Goal: Browse casually

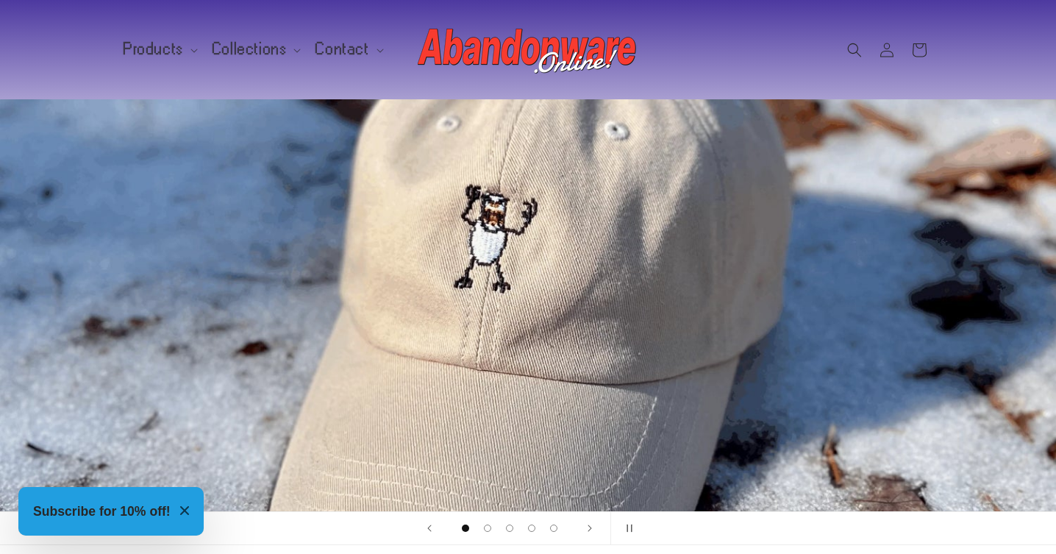
click at [40, 402] on div "Slideshow of our best sellers" at bounding box center [528, 305] width 1056 height 412
click at [143, 43] on span "Products" at bounding box center [154, 49] width 60 height 13
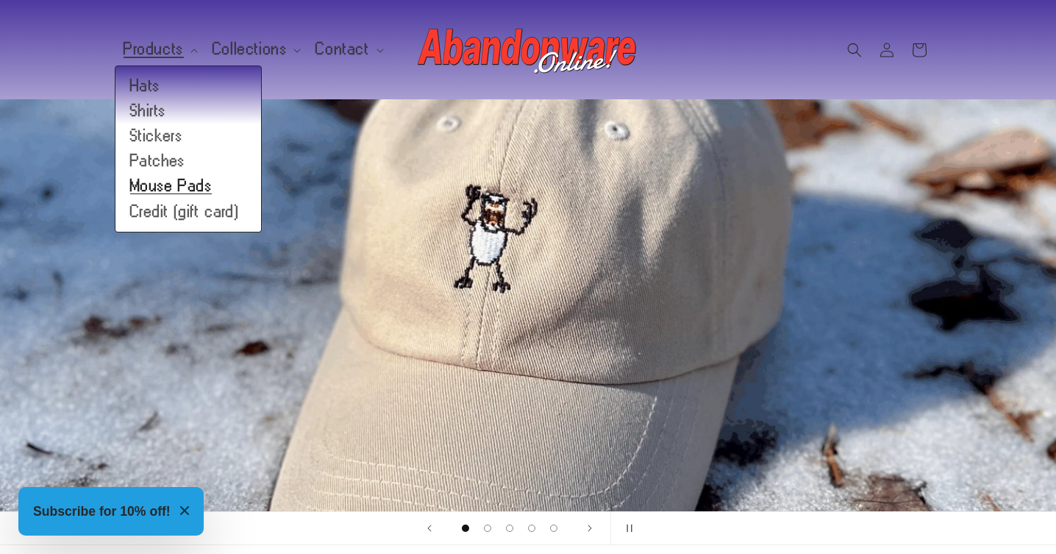
click at [179, 190] on link "Mouse Pads" at bounding box center [188, 186] width 146 height 25
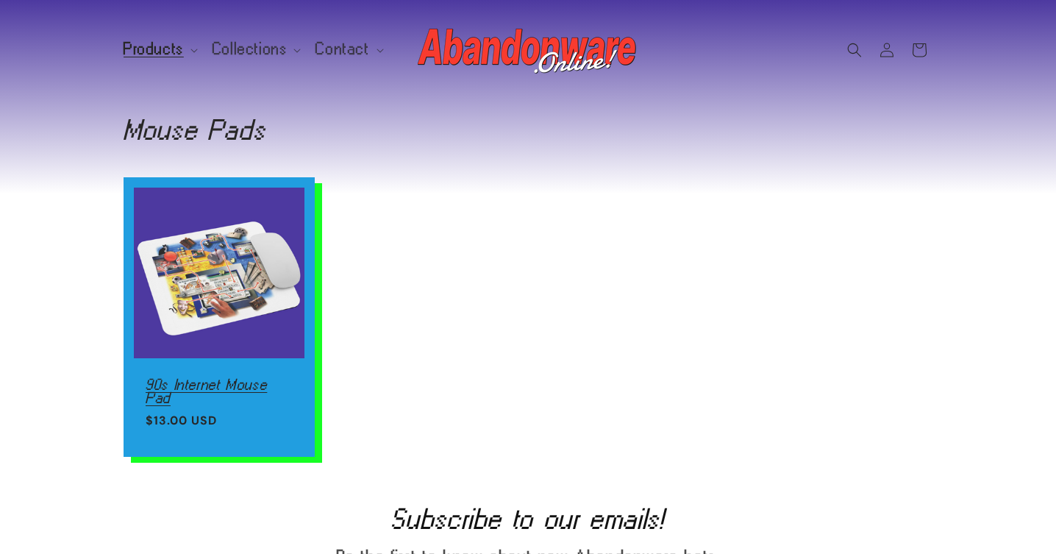
click at [195, 378] on link "90s Internet Mouse Pad" at bounding box center [219, 391] width 147 height 26
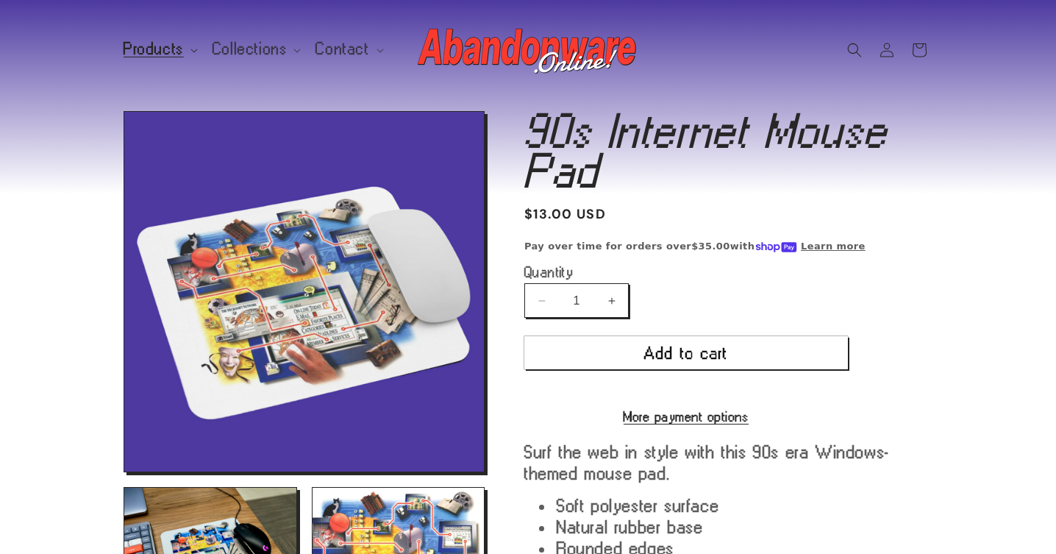
click at [165, 50] on span "Products" at bounding box center [154, 49] width 60 height 13
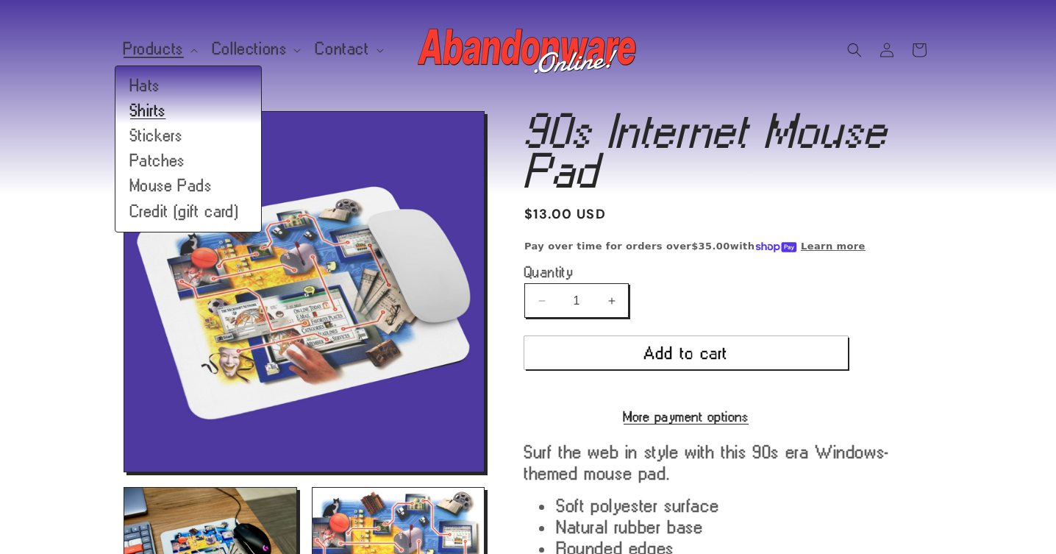
click at [162, 114] on link "Shirts" at bounding box center [188, 111] width 146 height 25
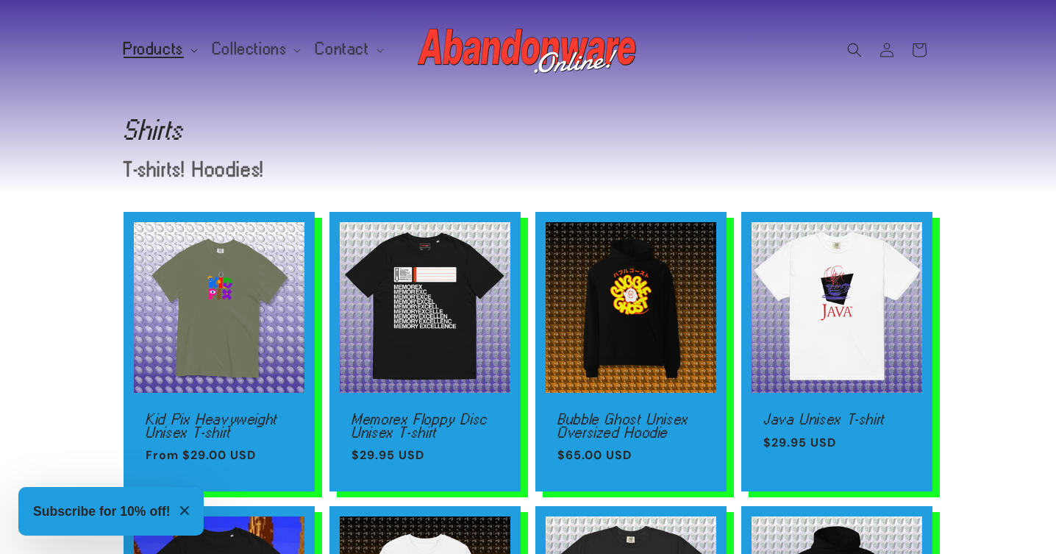
click at [164, 49] on span "Products" at bounding box center [154, 49] width 60 height 13
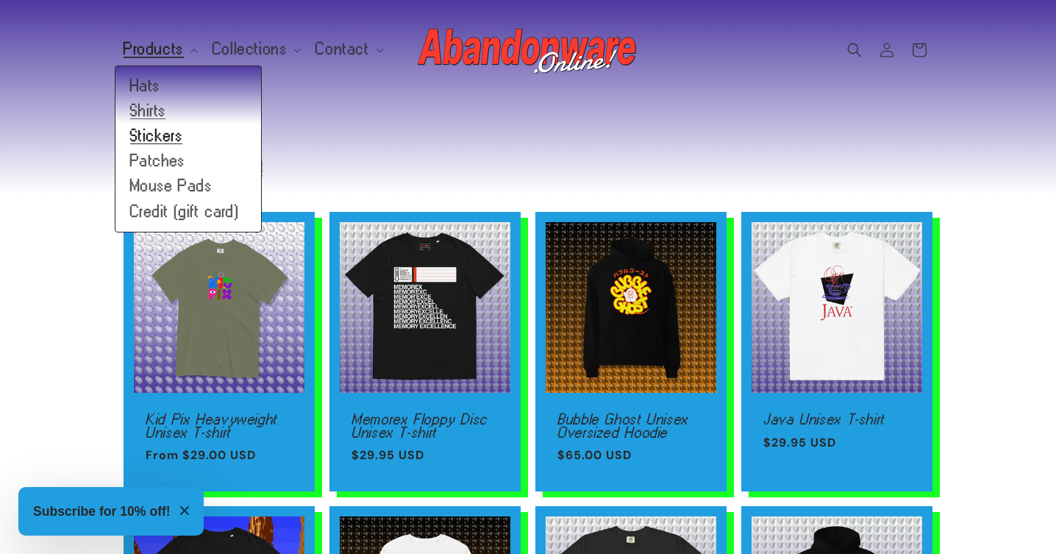
click at [165, 140] on link "Stickers" at bounding box center [188, 136] width 146 height 25
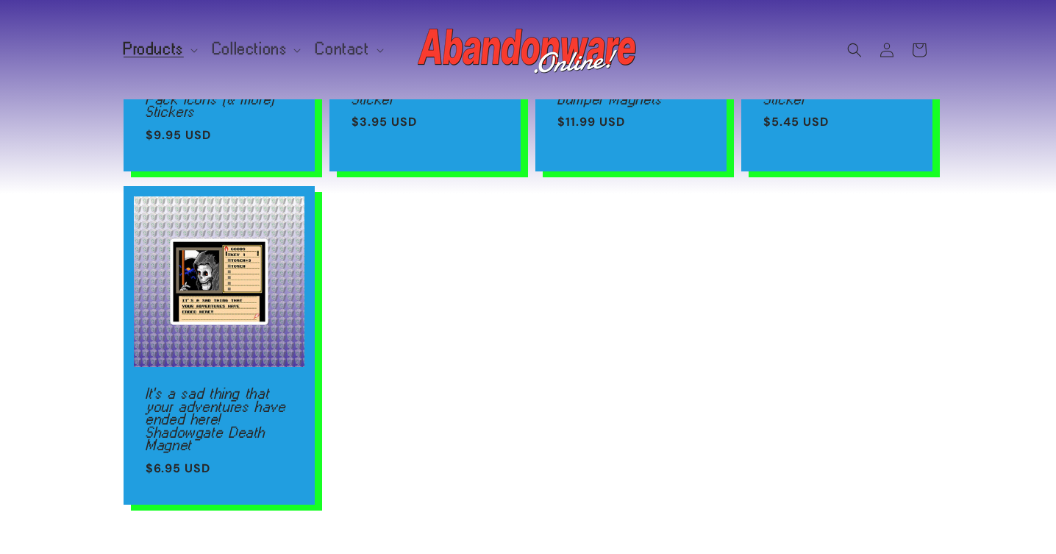
scroll to position [147, 0]
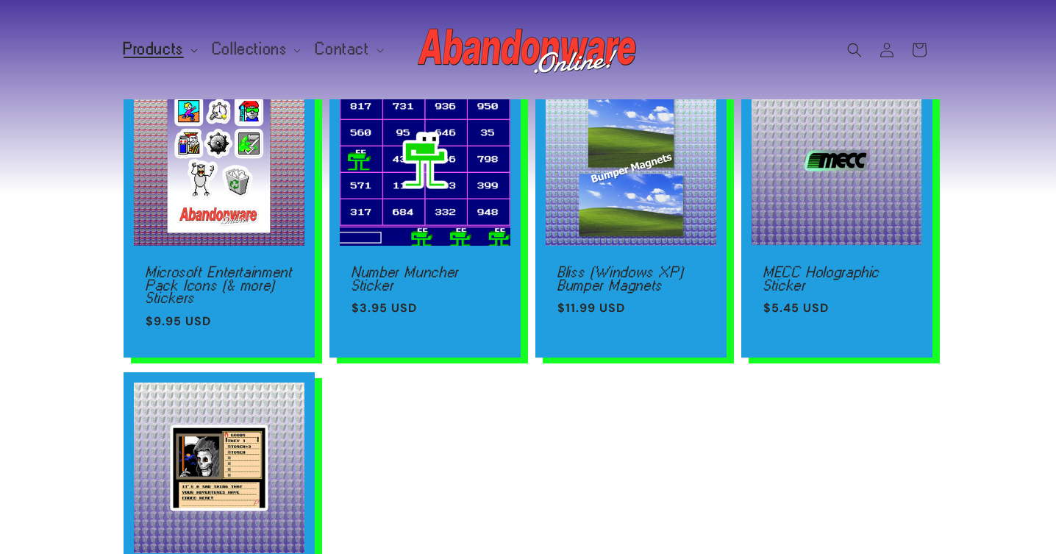
click at [157, 46] on span "Products" at bounding box center [154, 49] width 60 height 13
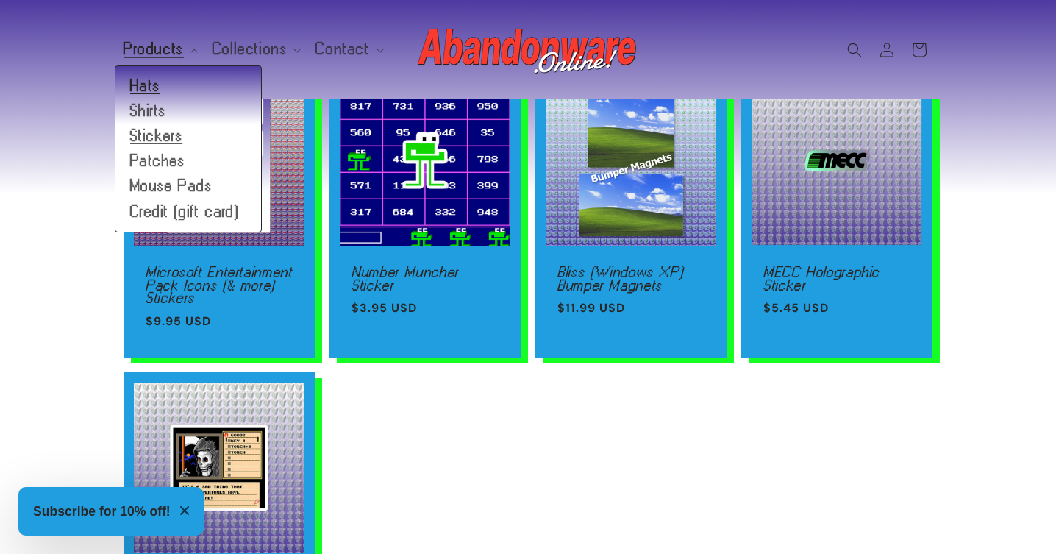
click at [148, 85] on link "Hats" at bounding box center [188, 86] width 146 height 25
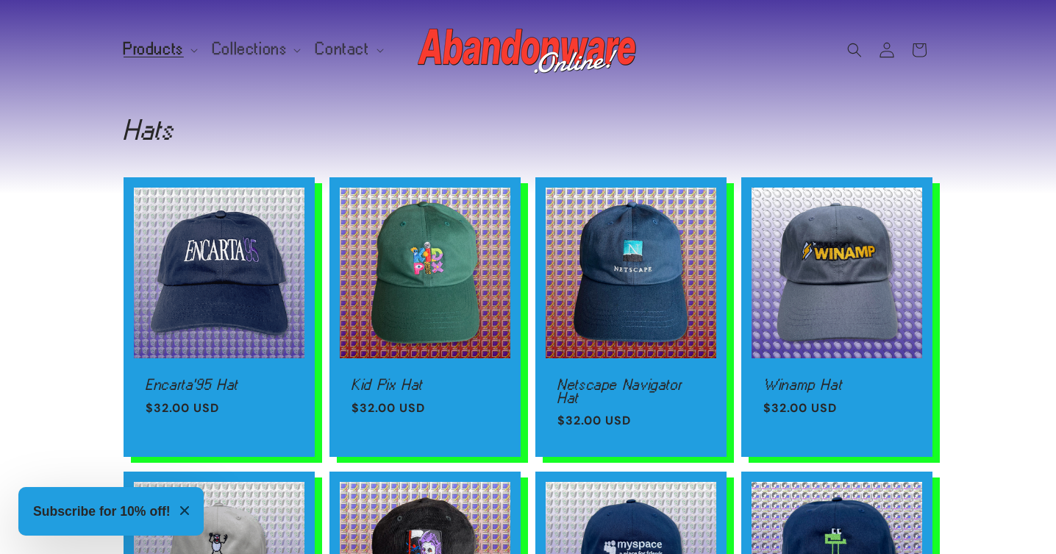
click at [894, 48] on icon at bounding box center [886, 49] width 15 height 15
click at [257, 46] on span "Collections" at bounding box center [250, 49] width 75 height 13
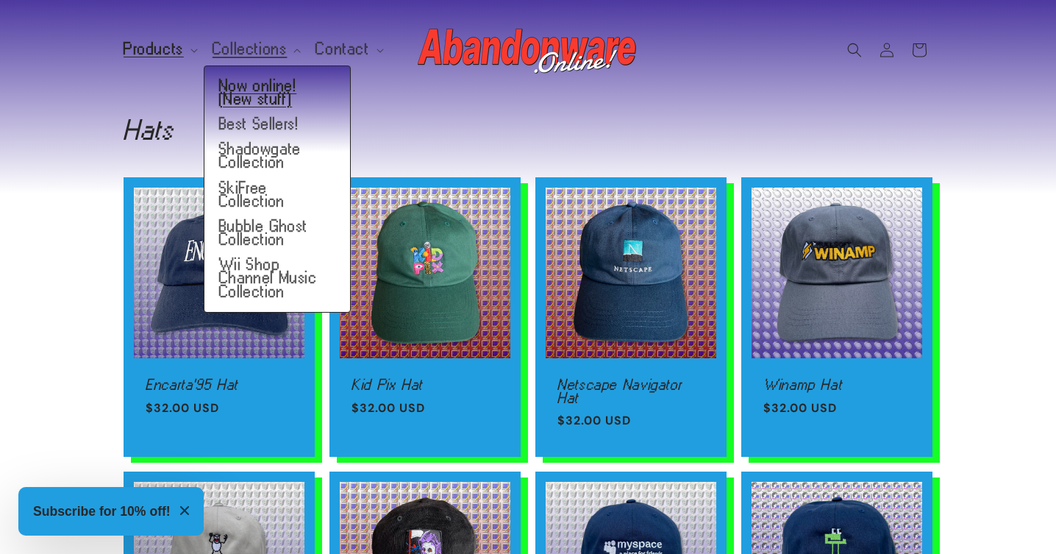
click at [247, 79] on link "Now online! (New stuff)" at bounding box center [277, 93] width 146 height 38
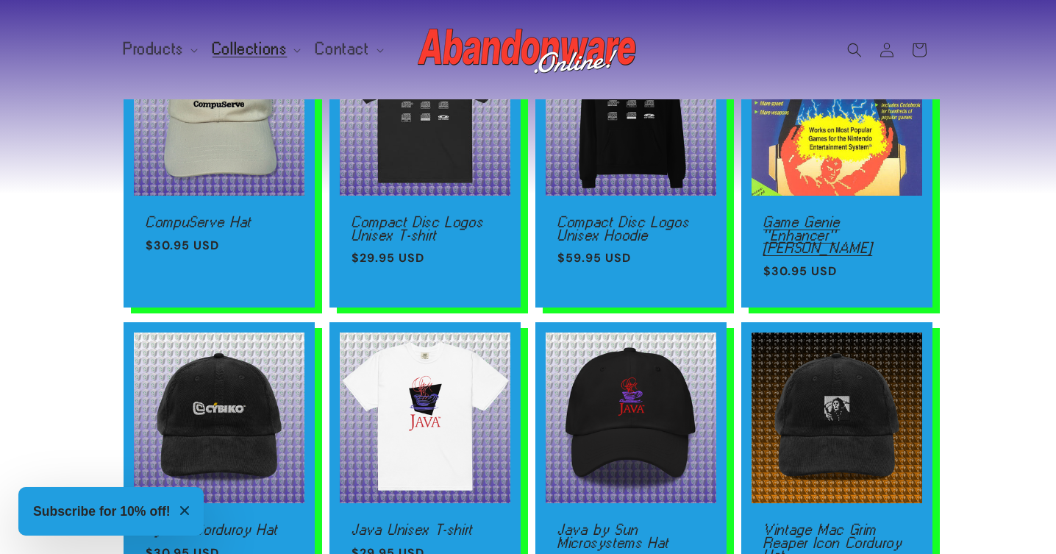
scroll to position [294, 0]
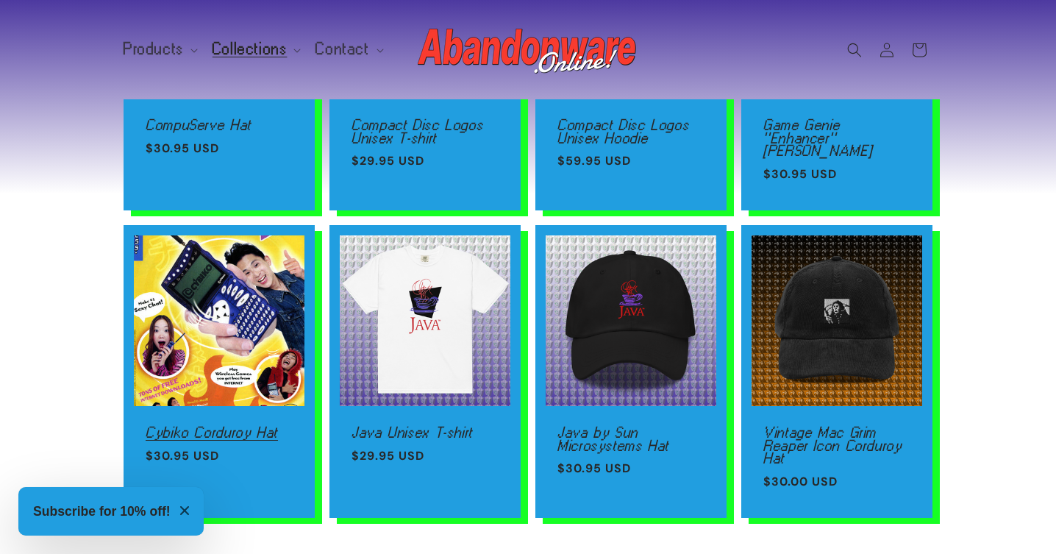
click at [216, 426] on link "Cybiko Corduroy Hat" at bounding box center [219, 432] width 147 height 13
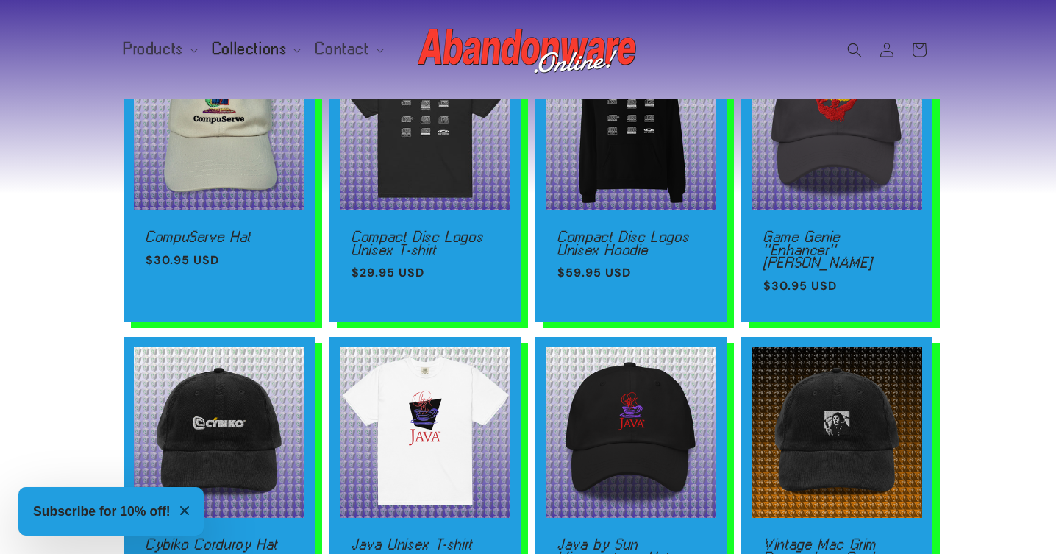
scroll to position [0, 0]
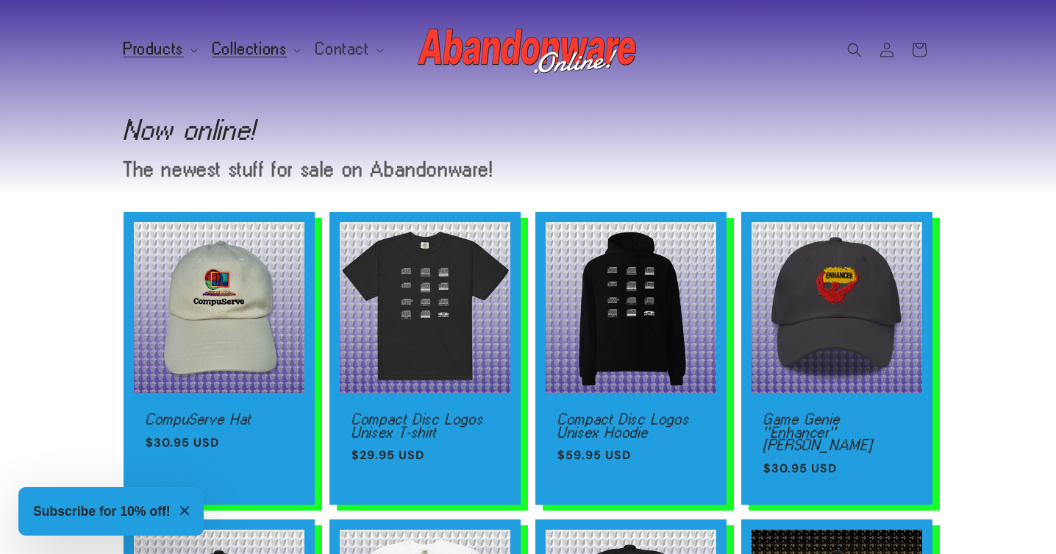
click at [150, 46] on span "Products" at bounding box center [154, 49] width 60 height 13
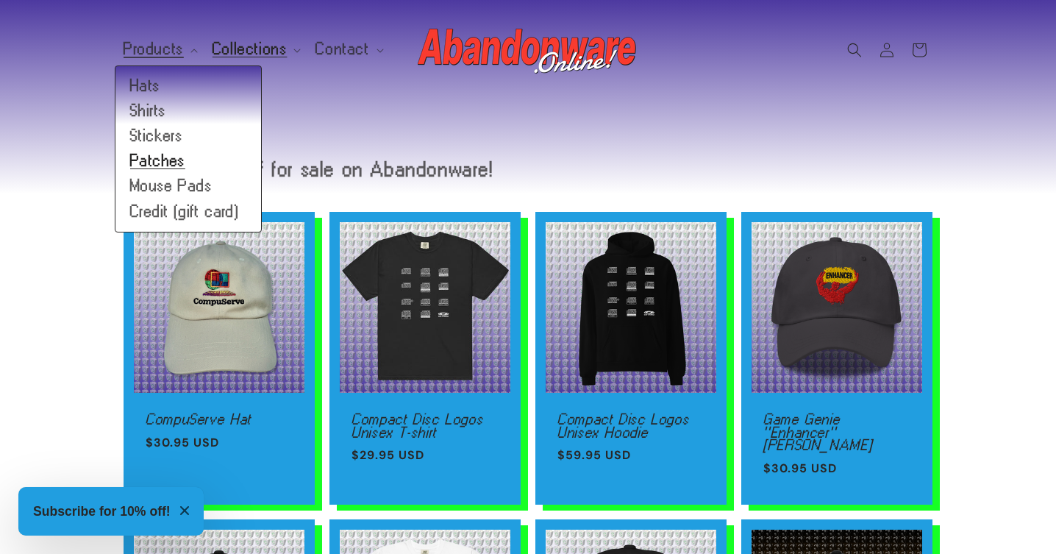
click at [177, 161] on link "Patches" at bounding box center [188, 161] width 146 height 25
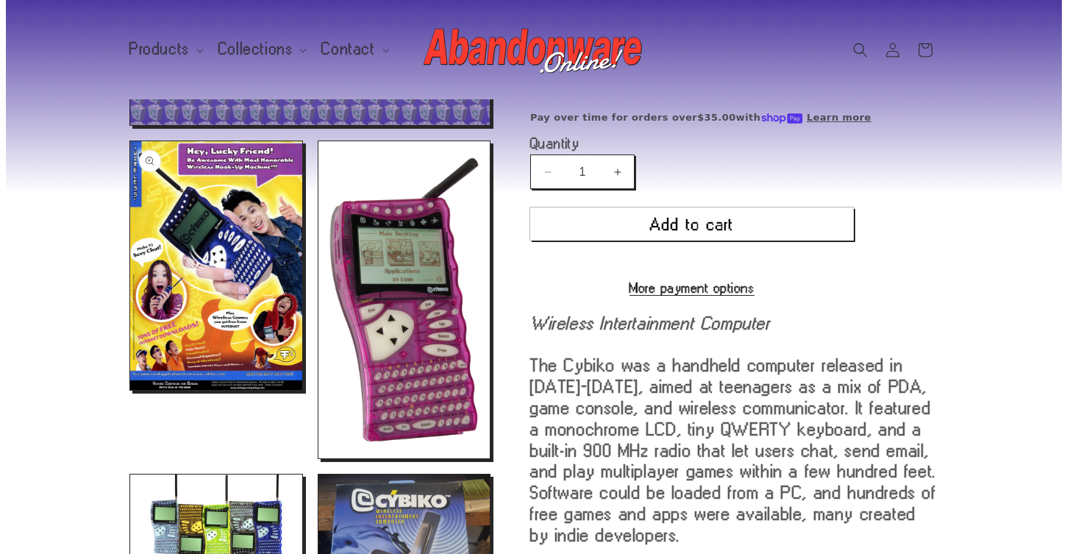
scroll to position [368, 0]
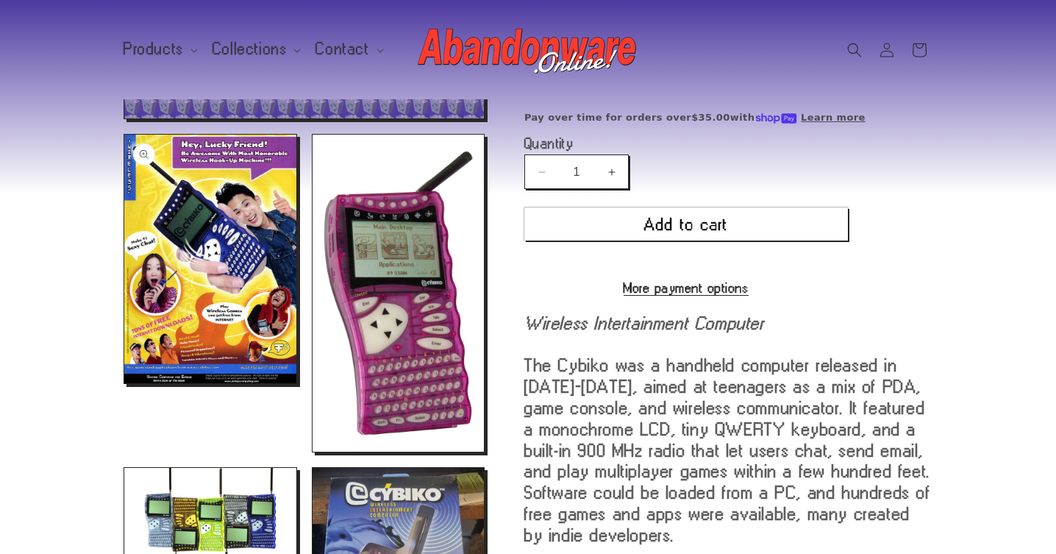
click at [124, 383] on button "Open media 2 in modal" at bounding box center [124, 383] width 0 height 0
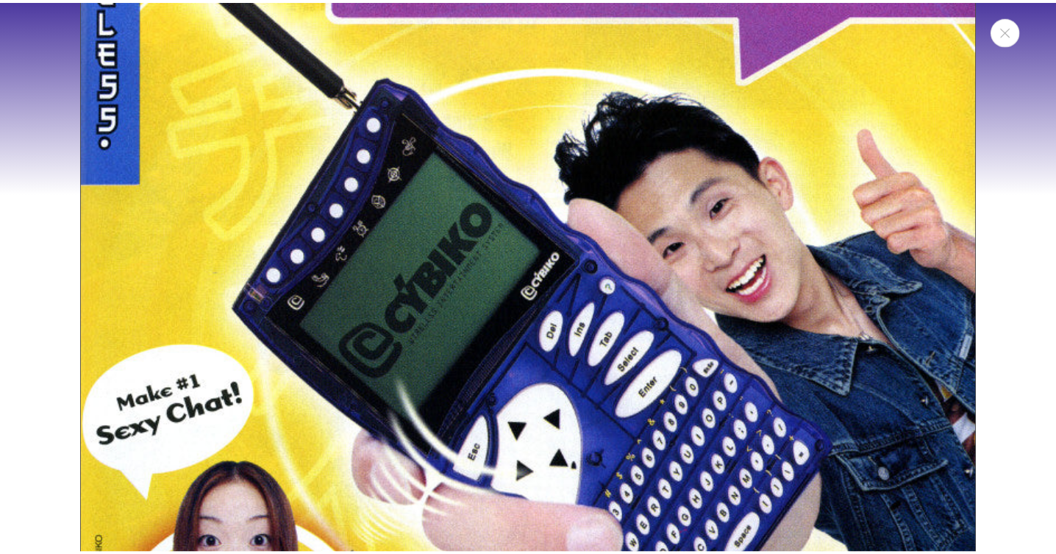
scroll to position [1067, 0]
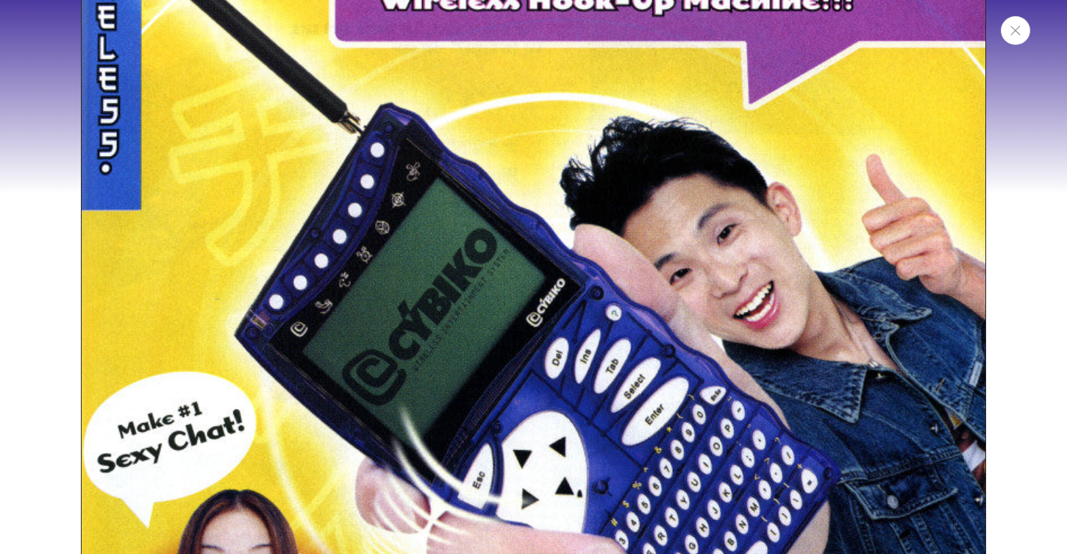
click at [1016, 34] on icon "Close" at bounding box center [1016, 31] width 10 height 10
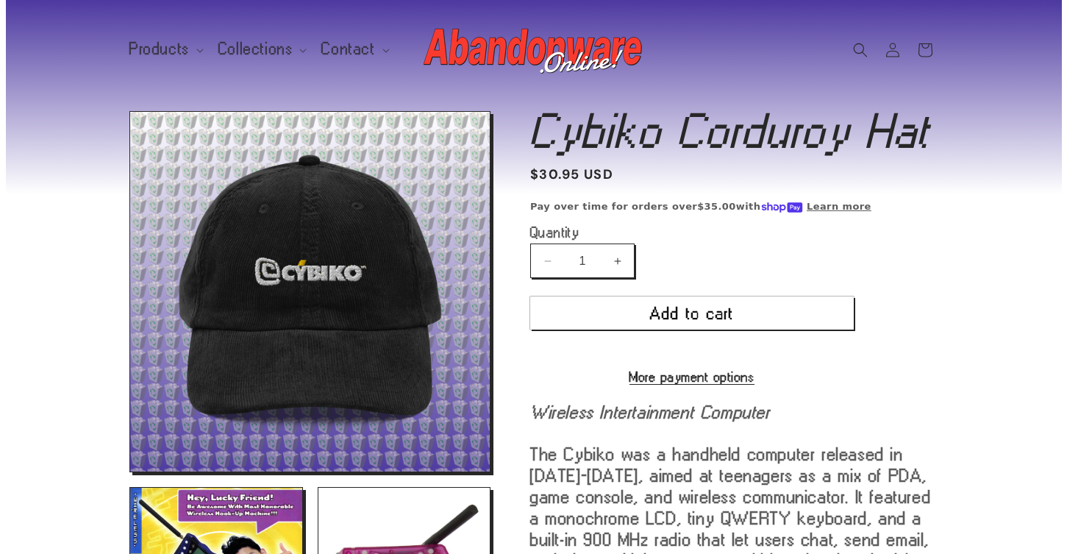
scroll to position [368, 0]
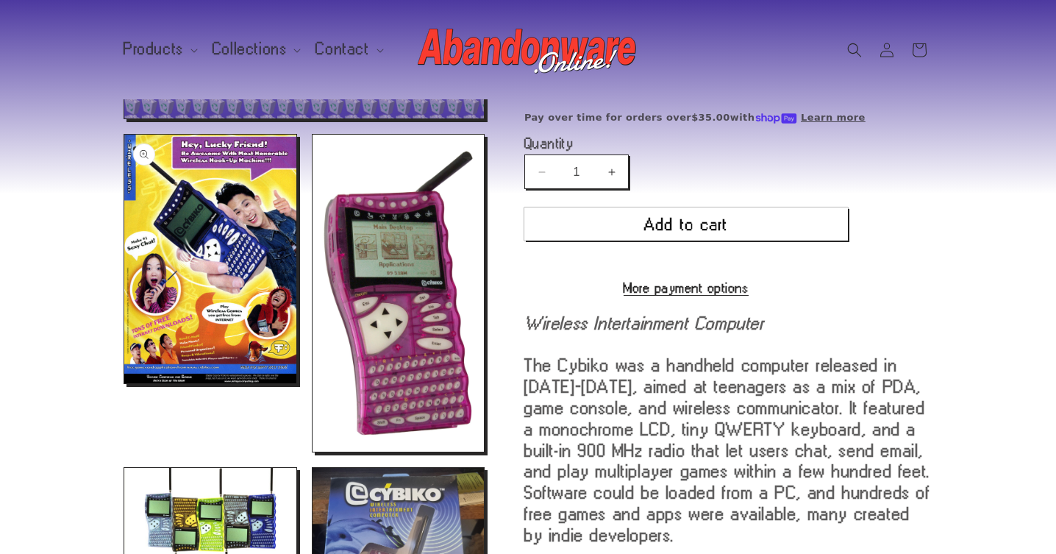
click at [124, 383] on button "Open media 2 in modal" at bounding box center [124, 383] width 0 height 0
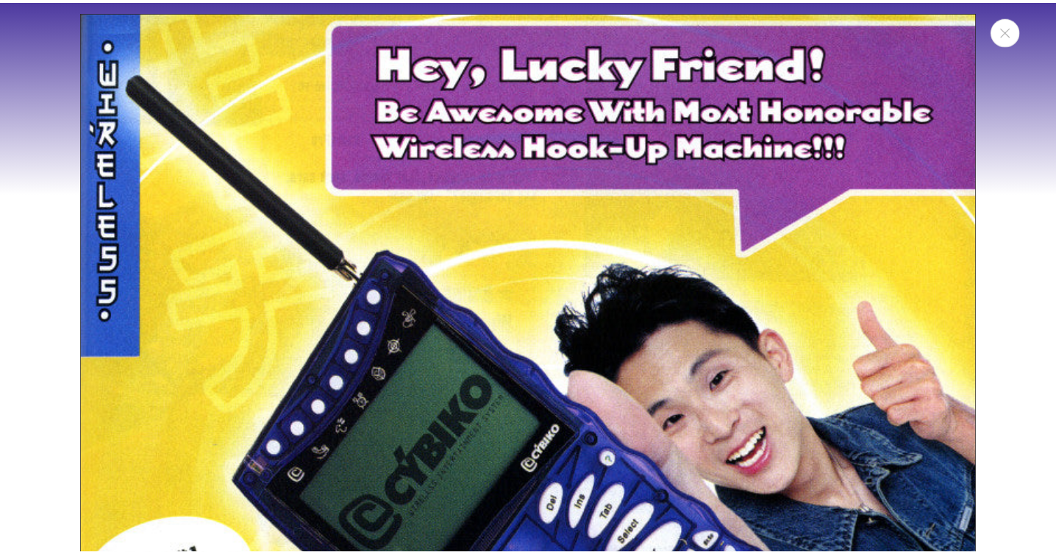
scroll to position [909, 0]
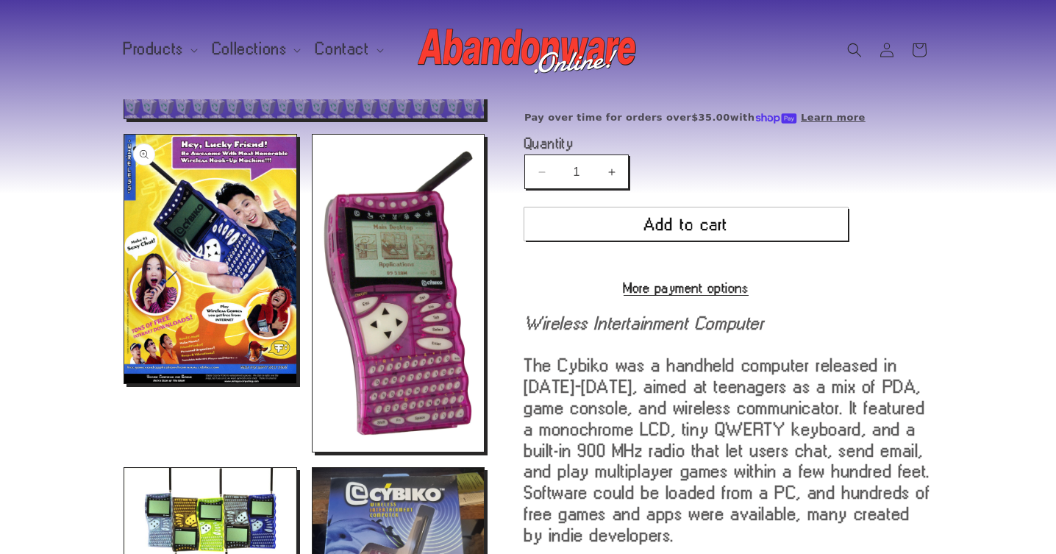
drag, startPoint x: 462, startPoint y: 232, endPoint x: 227, endPoint y: 268, distance: 237.4
click at [124, 383] on button "Open media 2 in modal" at bounding box center [124, 383] width 0 height 0
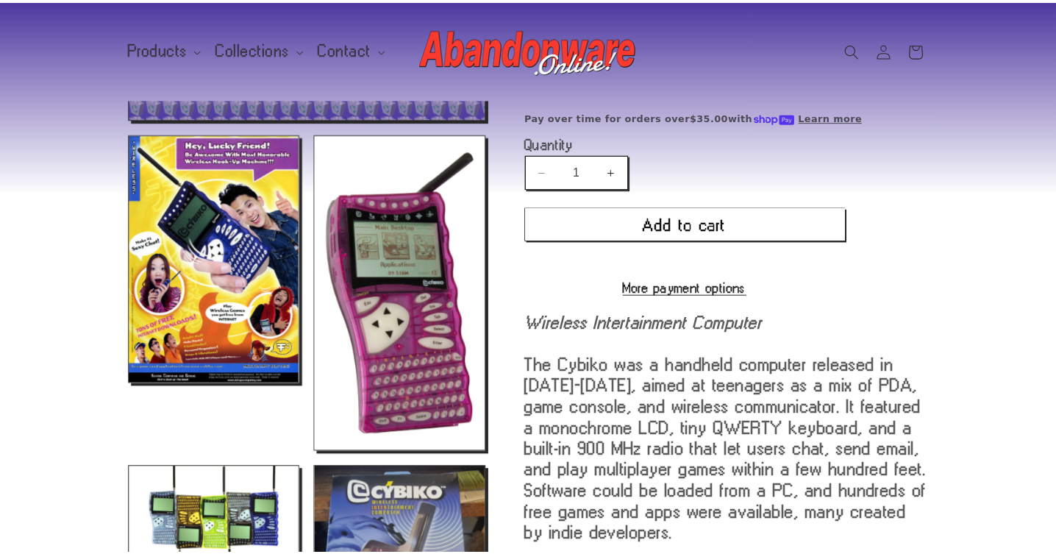
scroll to position [1130, 0]
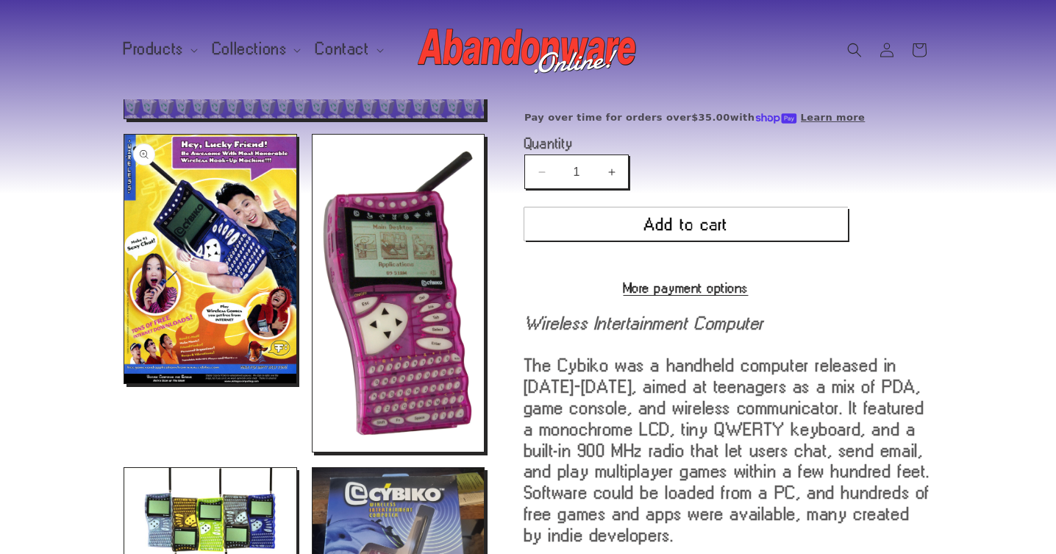
drag, startPoint x: 658, startPoint y: 242, endPoint x: 208, endPoint y: 257, distance: 450.4
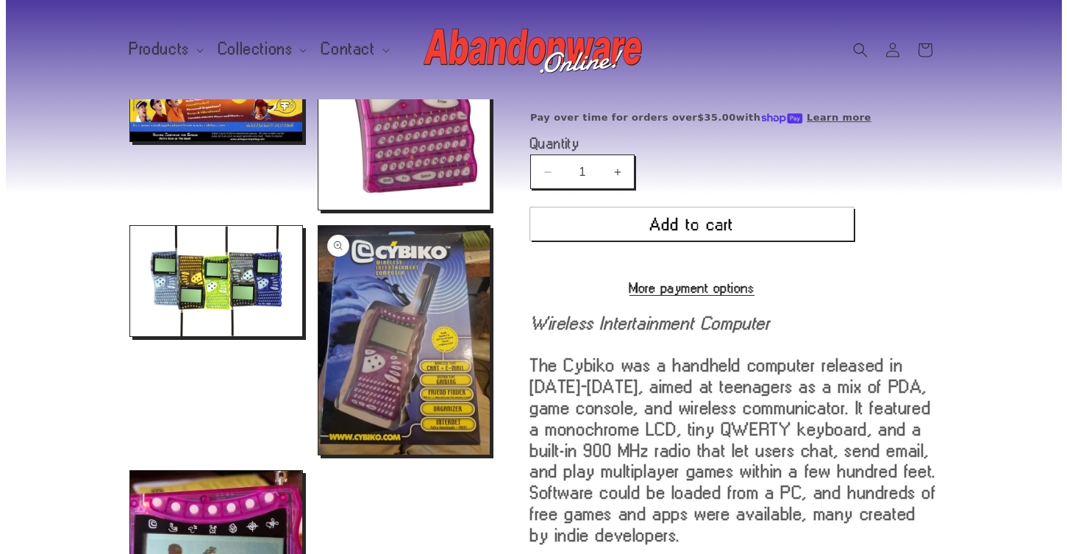
scroll to position [662, 0]
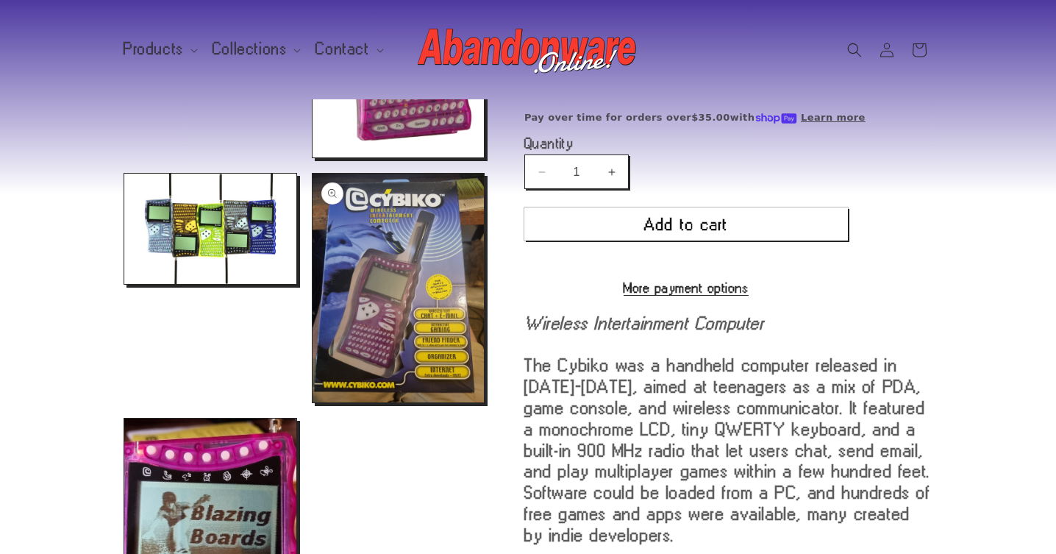
click at [313, 402] on button "Open media 5 in modal" at bounding box center [313, 402] width 0 height 0
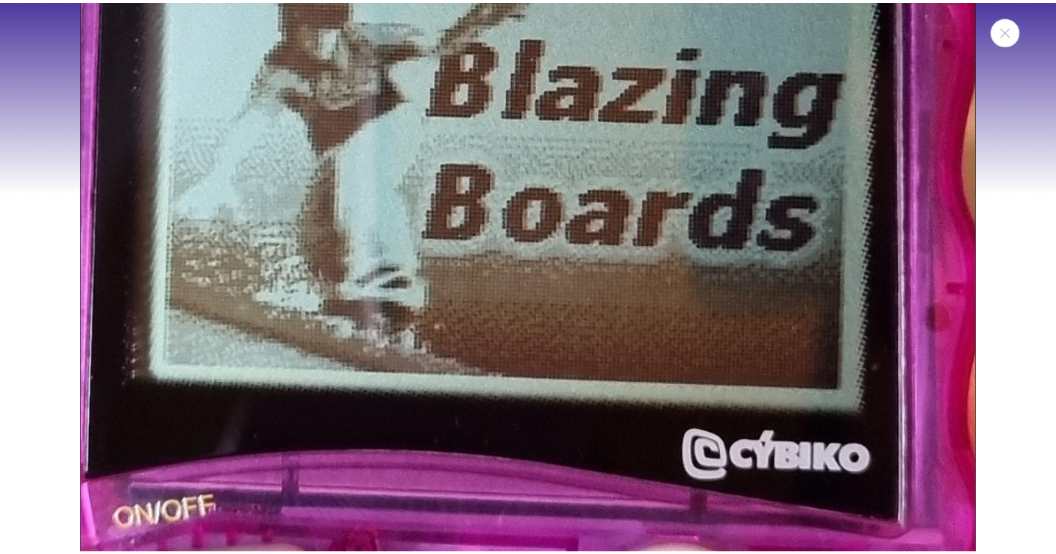
scroll to position [5939, 0]
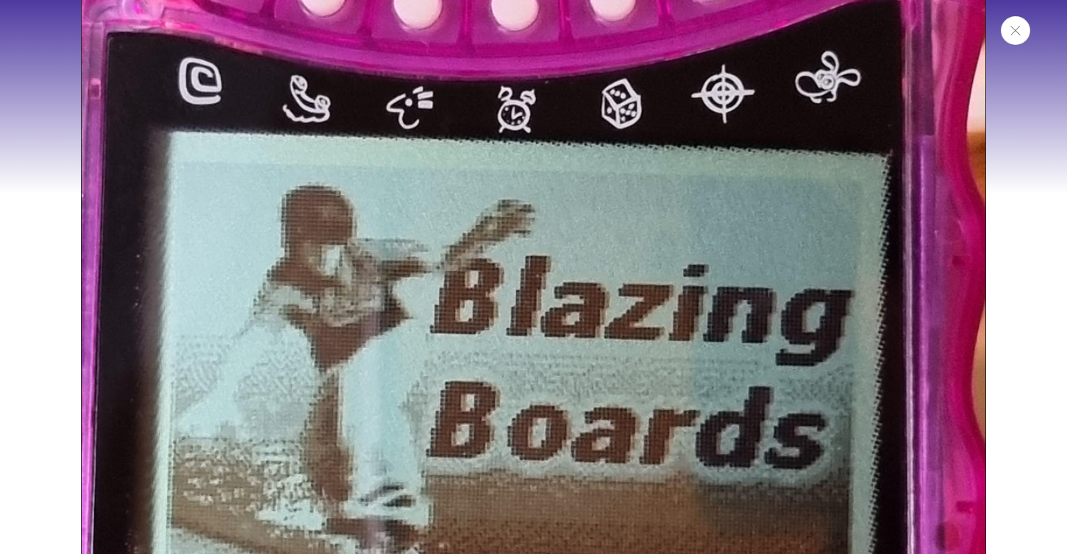
click at [1019, 30] on icon "Close" at bounding box center [1016, 31] width 10 height 10
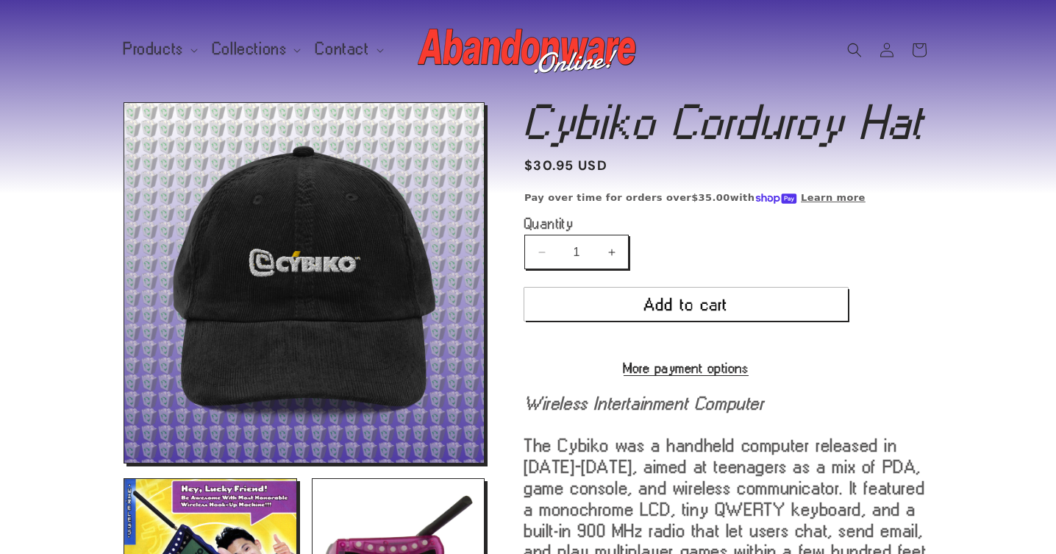
scroll to position [0, 0]
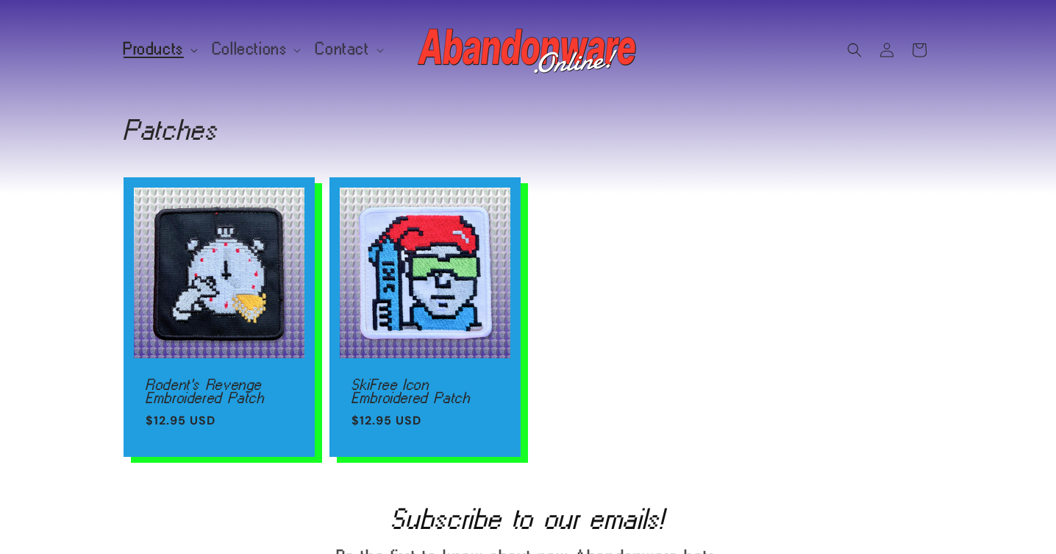
click at [140, 49] on span "Products" at bounding box center [154, 49] width 60 height 13
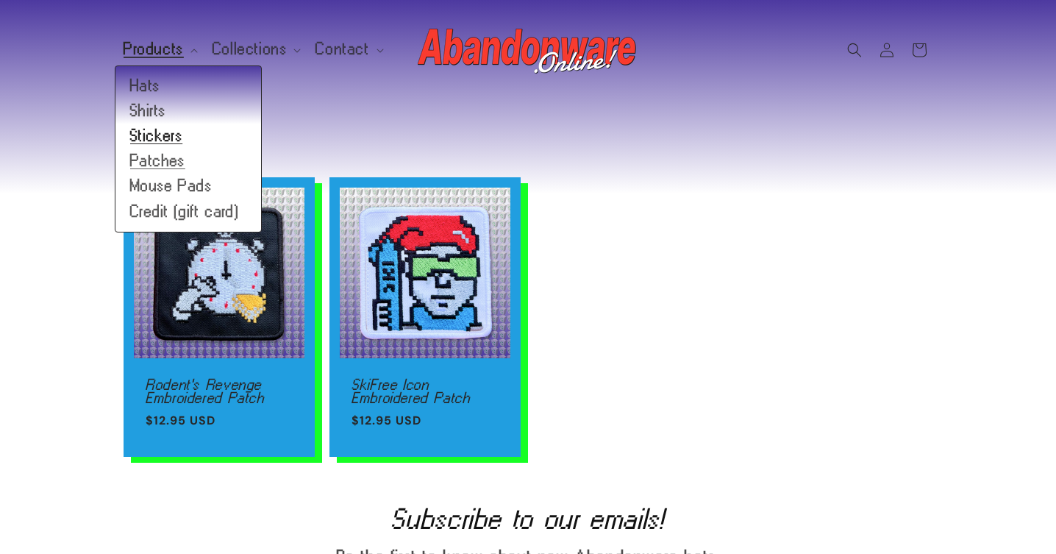
click at [181, 138] on link "Stickers" at bounding box center [188, 136] width 146 height 25
